Goal: Information Seeking & Learning: Learn about a topic

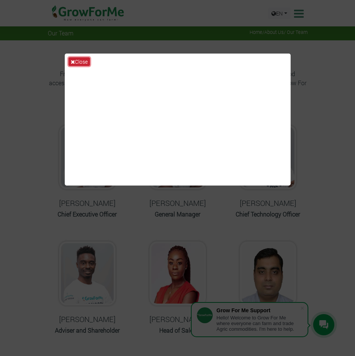
click at [75, 60] on button "Close" at bounding box center [79, 61] width 21 height 9
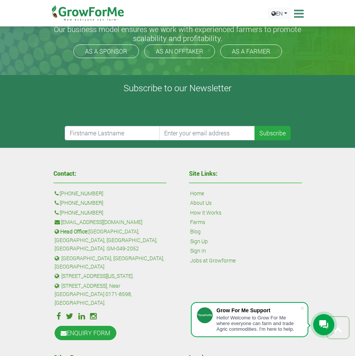
scroll to position [813, 0]
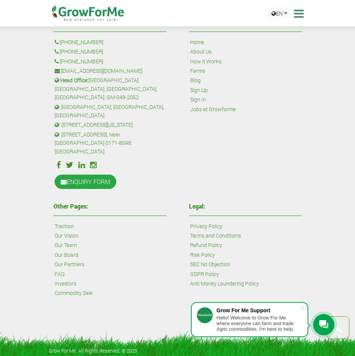
click at [67, 283] on link "Investors" at bounding box center [66, 283] width 22 height 8
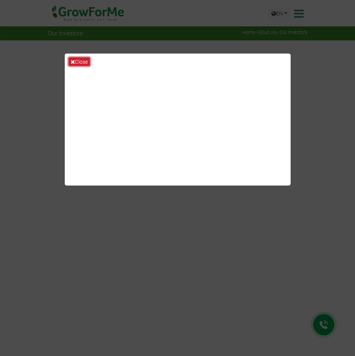
click at [76, 61] on button "Close" at bounding box center [79, 61] width 21 height 9
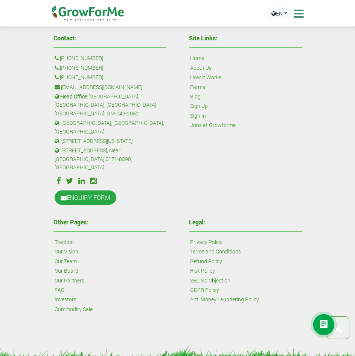
scroll to position [1924, 0]
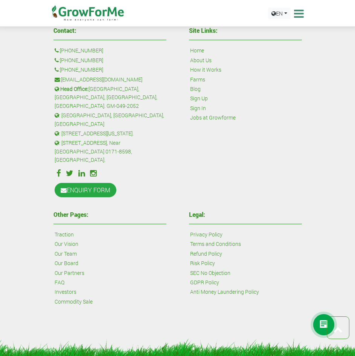
click at [60, 278] on link "FAQ" at bounding box center [60, 282] width 10 height 8
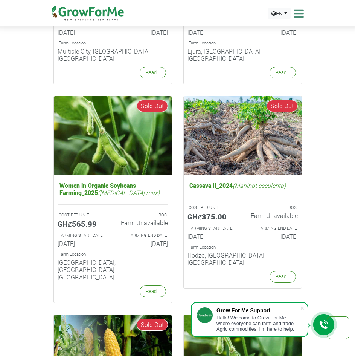
scroll to position [770, 0]
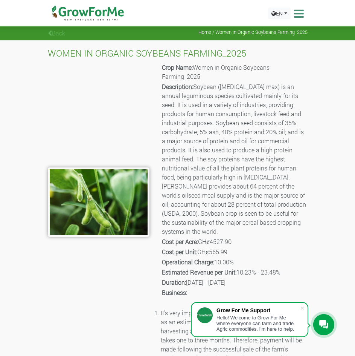
click at [233, 147] on p "Description: Soybean (Glycine max) is an annual leguminous species cultivated m…" at bounding box center [234, 159] width 145 height 154
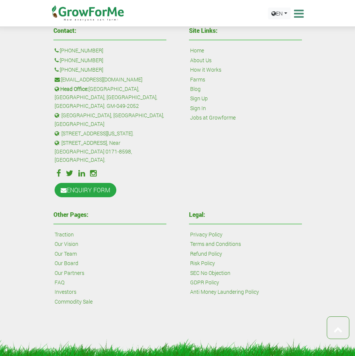
scroll to position [1924, 0]
